Goal: Navigation & Orientation: Find specific page/section

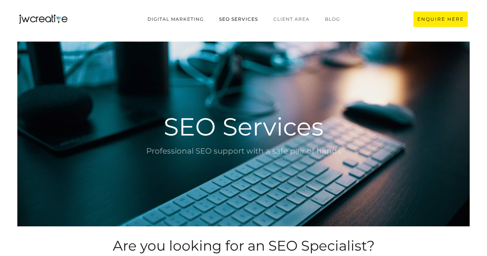
click at [168, 20] on link "Digital marketing" at bounding box center [176, 19] width 72 height 15
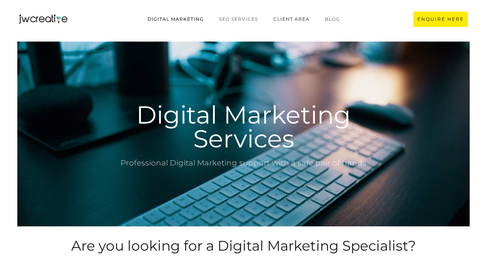
click at [287, 21] on link "CLIENT AREA" at bounding box center [292, 19] width 52 height 15
click at [235, 17] on link "SEO Services" at bounding box center [238, 19] width 54 height 15
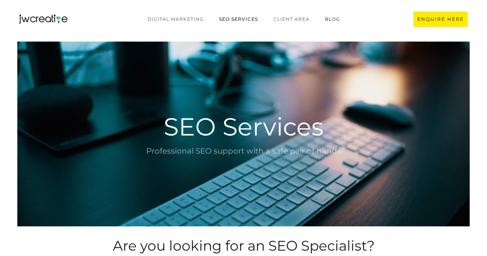
click at [335, 20] on link "BLOG" at bounding box center [332, 19] width 30 height 15
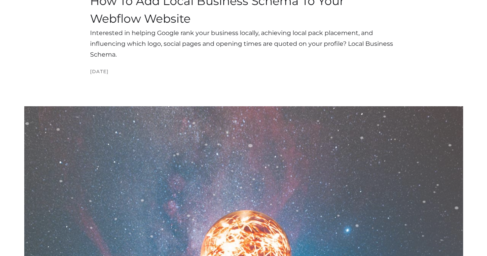
scroll to position [1463, 0]
